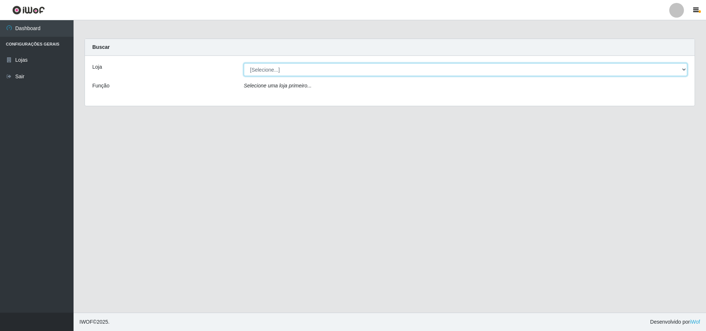
click at [684, 72] on select "[Selecione...] Atacado Vem - [STREET_ADDRESS]" at bounding box center [466, 69] width 444 height 13
select select "449"
click at [244, 63] on select "[Selecione...] Atacado Vem - [STREET_ADDRESS]" at bounding box center [466, 69] width 444 height 13
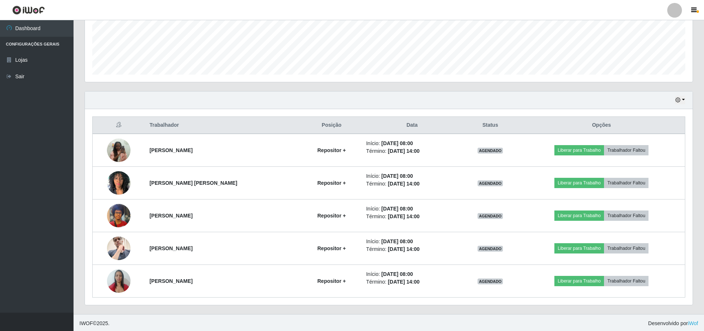
scroll to position [190, 0]
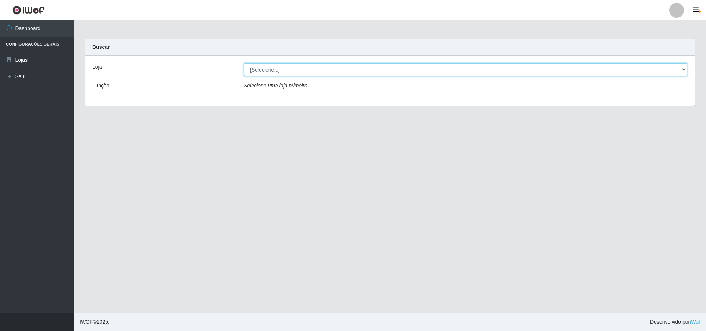
click at [685, 70] on select "[Selecione...] Atacado Vem - [STREET_ADDRESS]" at bounding box center [466, 69] width 444 height 13
select select "449"
click at [244, 63] on select "[Selecione...] Atacado Vem - [STREET_ADDRESS]" at bounding box center [466, 69] width 444 height 13
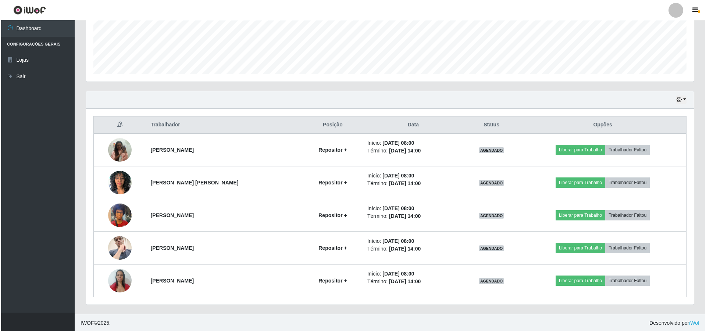
scroll to position [190, 0]
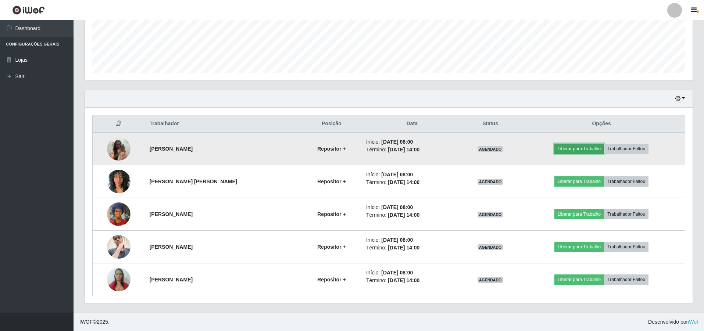
click at [574, 149] on button "Liberar para Trabalho" at bounding box center [580, 149] width 50 height 10
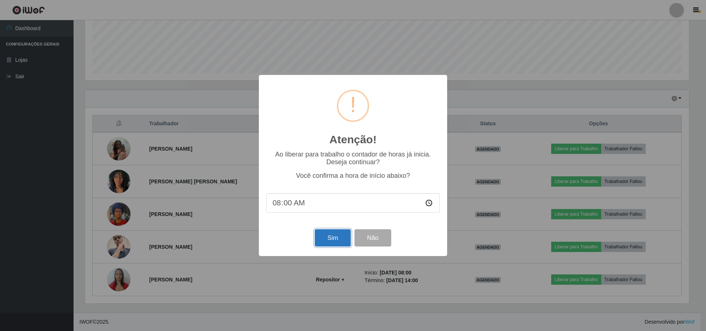
click at [331, 238] on button "Sim" at bounding box center [333, 238] width 36 height 17
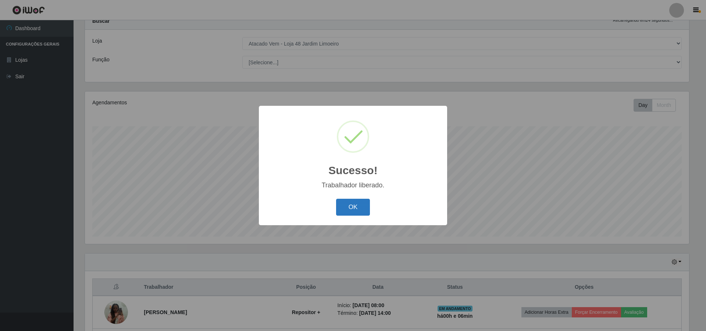
click at [358, 209] on button "OK" at bounding box center [353, 207] width 34 height 17
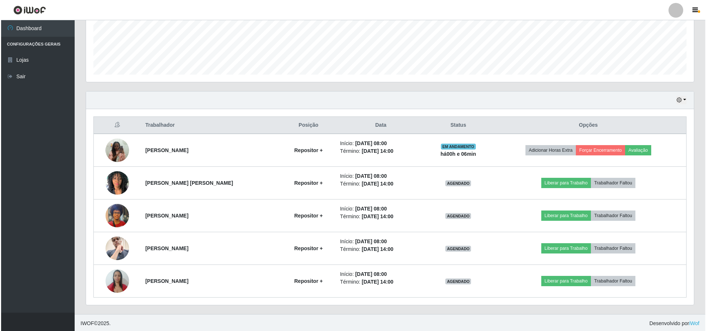
scroll to position [190, 0]
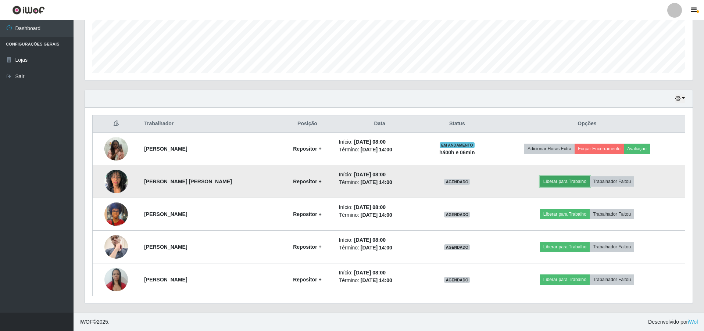
click at [559, 179] on button "Liberar para Trabalho" at bounding box center [565, 182] width 50 height 10
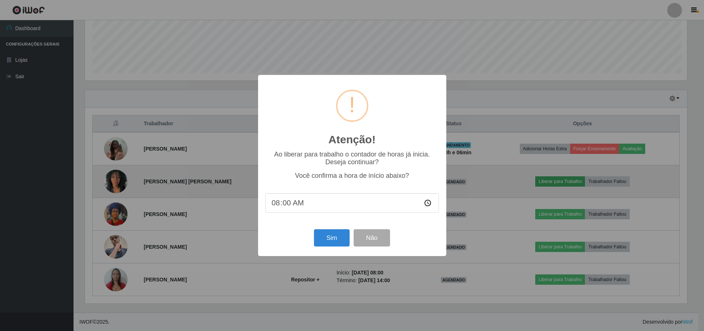
scroll to position [153, 604]
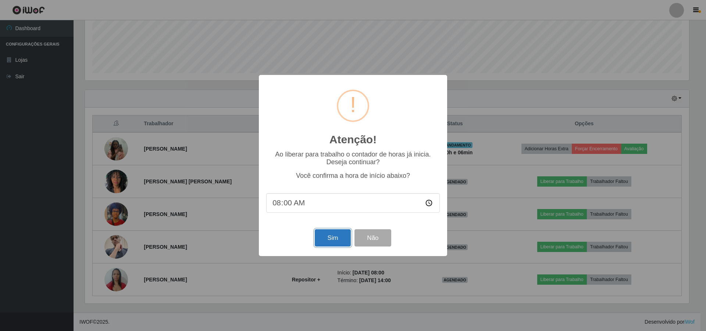
click at [334, 238] on button "Sim" at bounding box center [333, 238] width 36 height 17
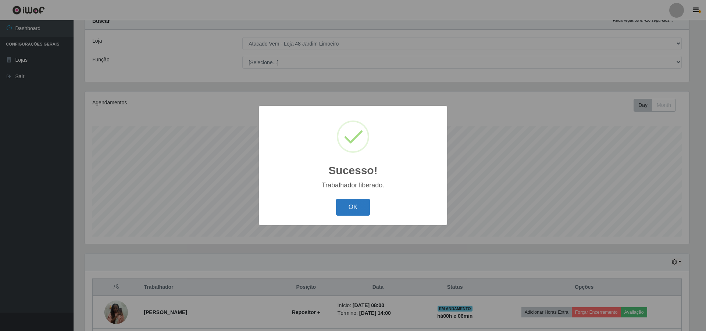
click at [344, 205] on button "OK" at bounding box center [353, 207] width 34 height 17
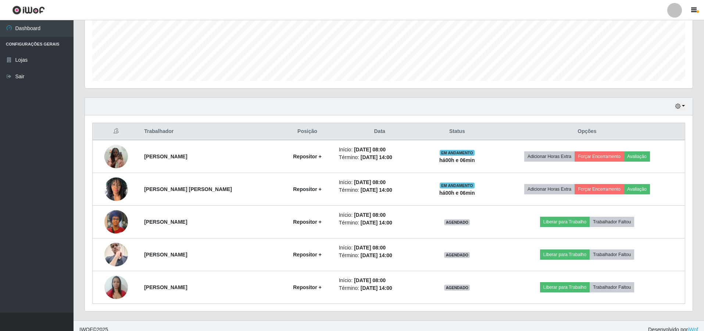
scroll to position [190, 0]
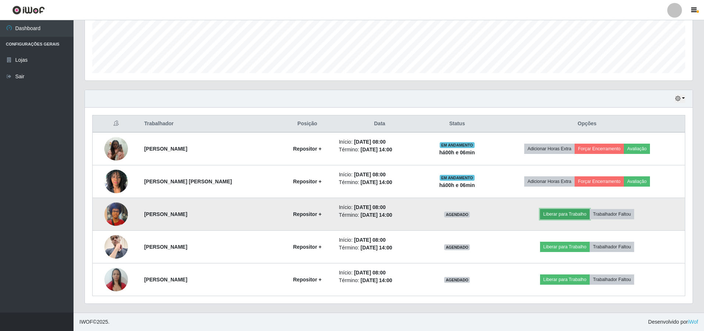
click at [559, 216] on button "Liberar para Trabalho" at bounding box center [565, 214] width 50 height 10
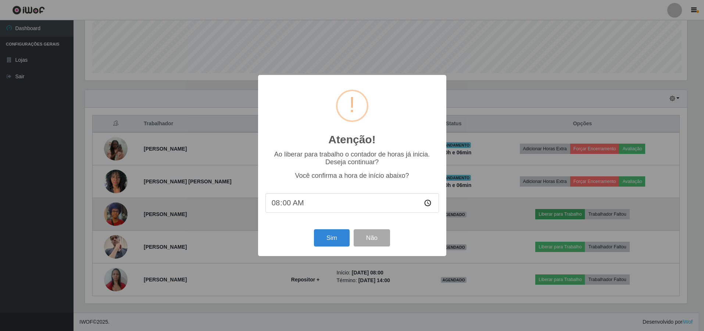
scroll to position [153, 604]
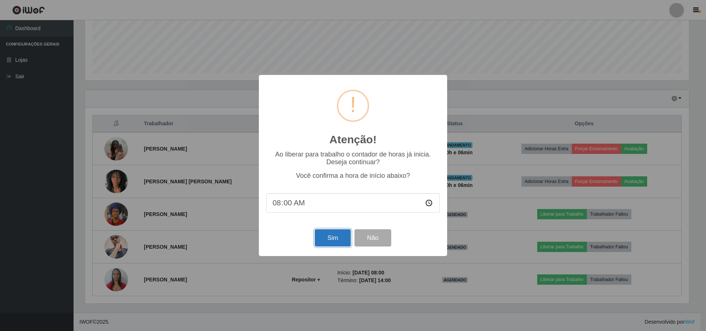
click at [331, 236] on button "Sim" at bounding box center [333, 238] width 36 height 17
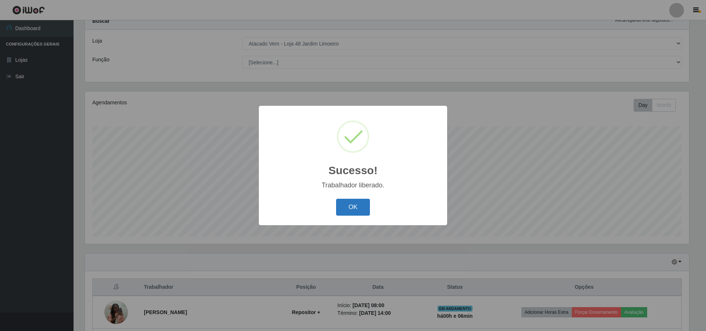
click at [353, 208] on button "OK" at bounding box center [353, 207] width 34 height 17
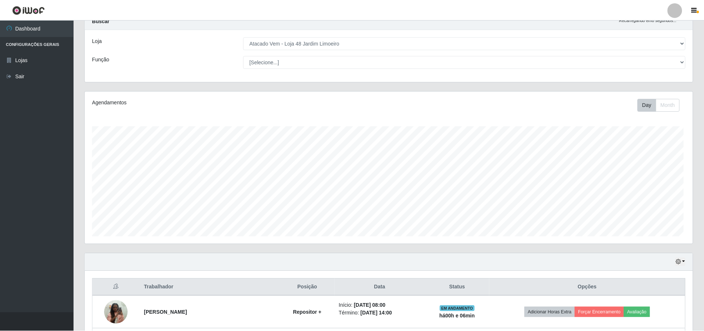
scroll to position [0, 0]
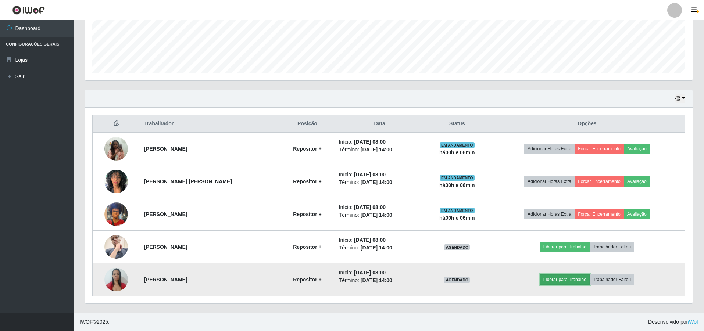
click at [562, 281] on button "Liberar para Trabalho" at bounding box center [565, 280] width 50 height 10
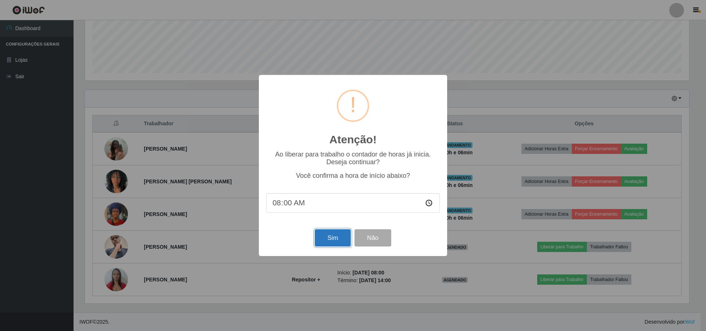
click at [340, 239] on button "Sim" at bounding box center [333, 238] width 36 height 17
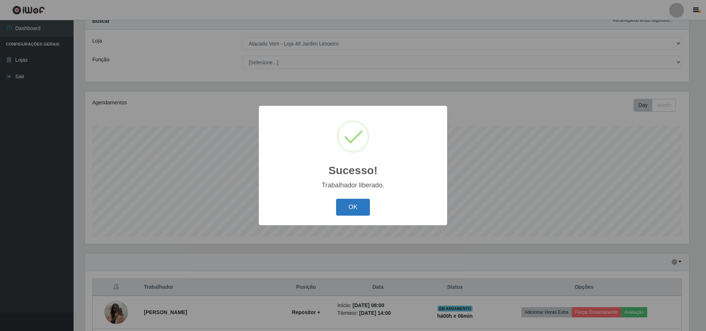
click at [346, 209] on button "OK" at bounding box center [353, 207] width 34 height 17
